Goal: Transaction & Acquisition: Subscribe to service/newsletter

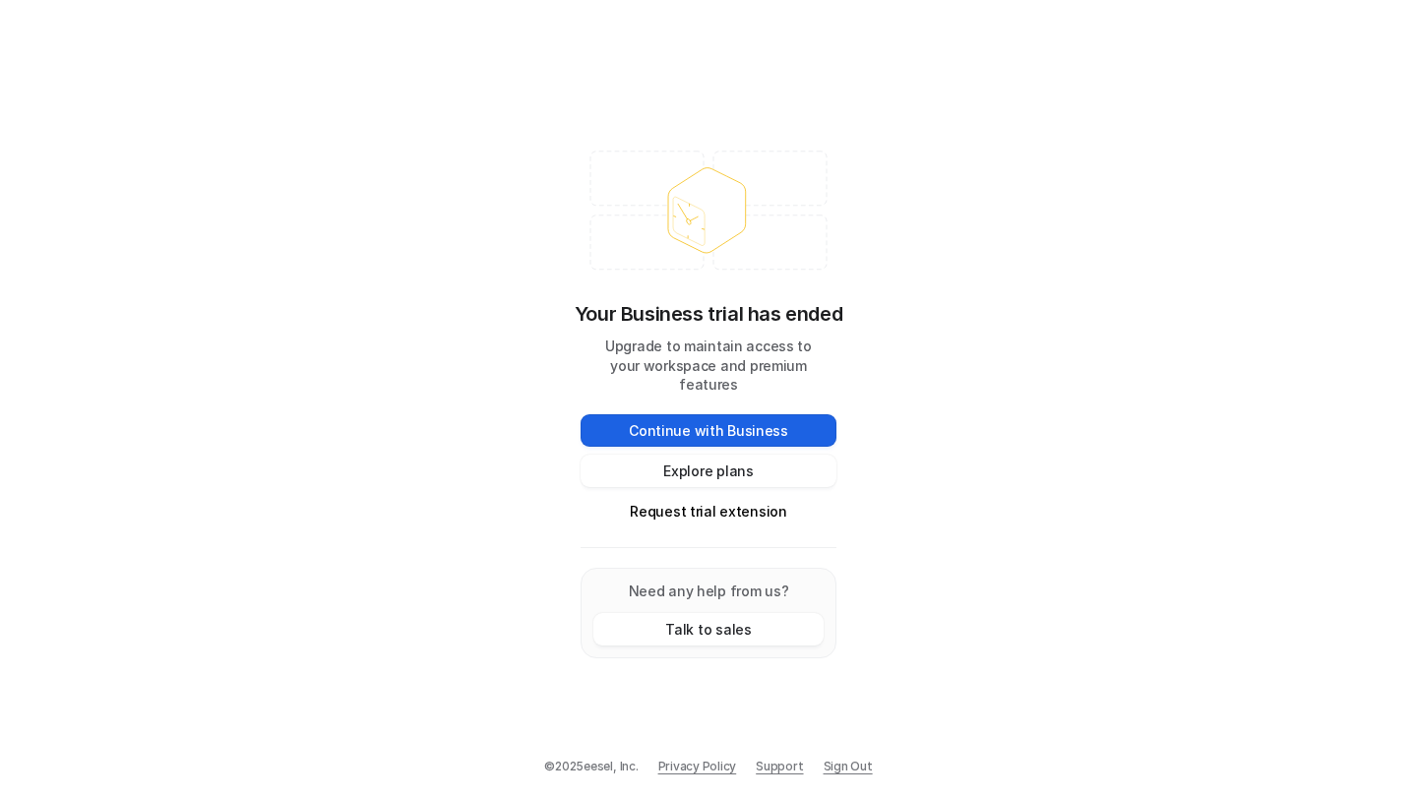
click at [724, 421] on button "Continue with Business" at bounding box center [709, 430] width 256 height 32
